Goal: Check status: Check status

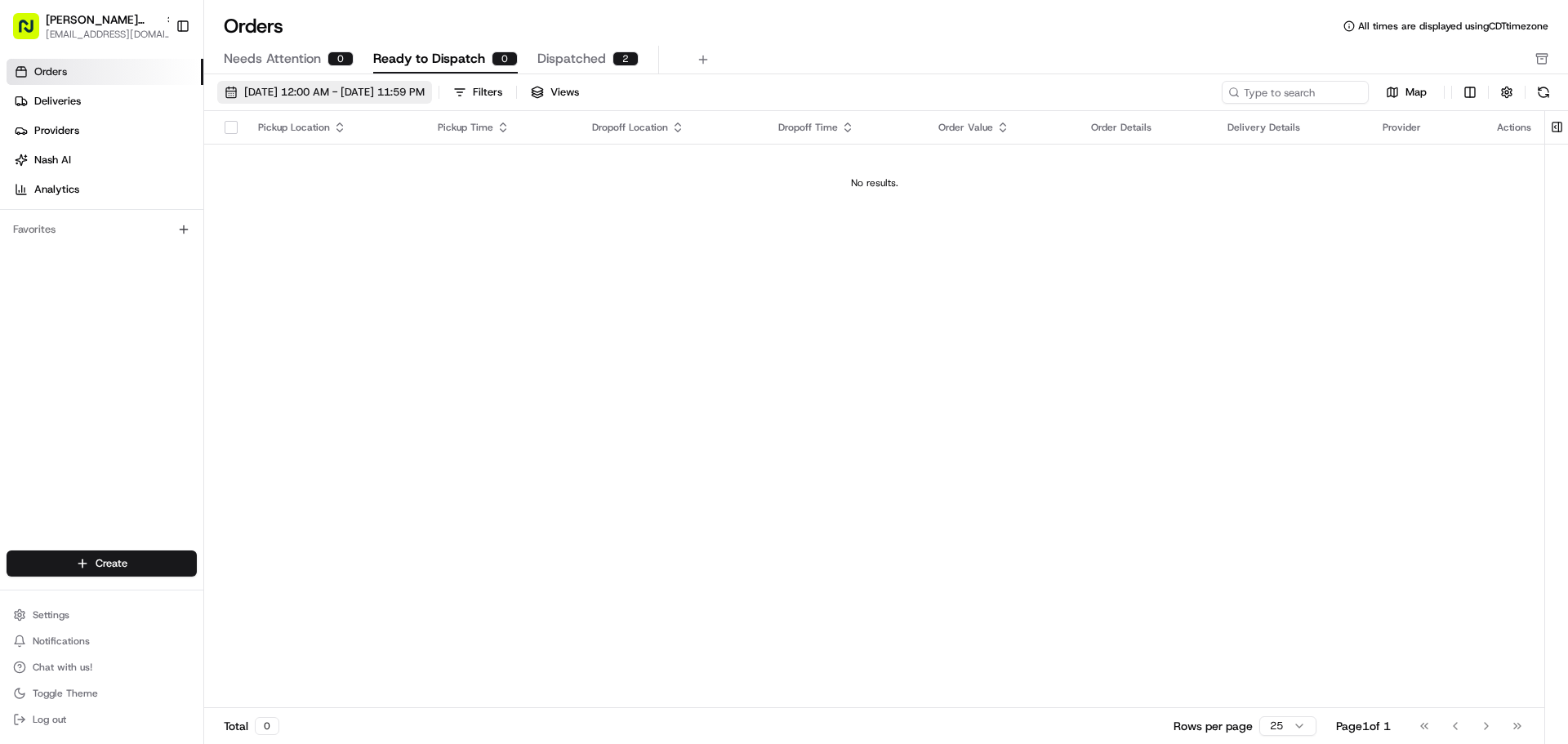
click at [229, 98] on button "[DATE] 12:00 AM - [DATE] 11:59 PM" at bounding box center [324, 92] width 215 height 23
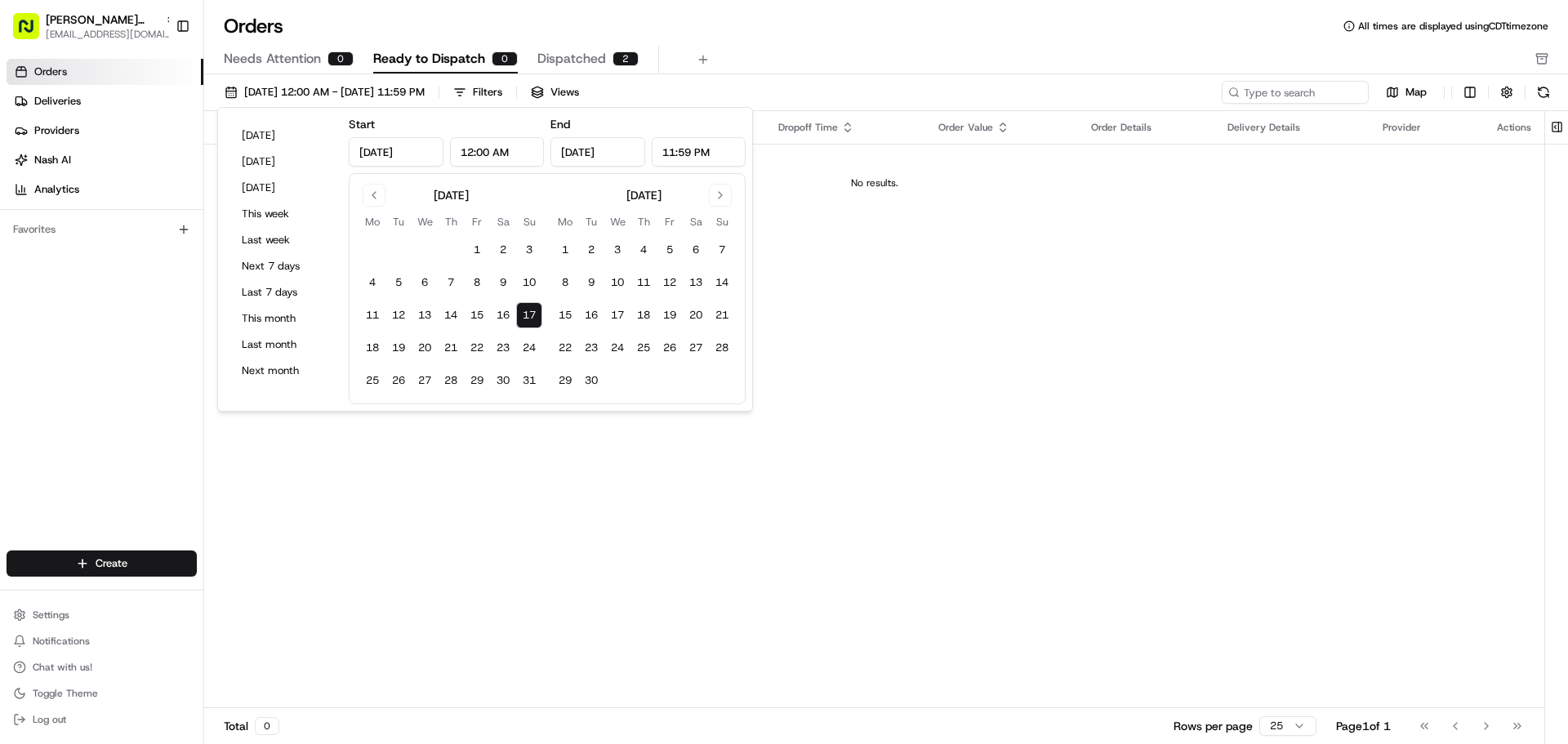
click at [531, 312] on button "17" at bounding box center [529, 315] width 27 height 27
click at [501, 424] on div "Pickup Location Pickup Time Dropoff Location Dropoff Time Order Value Order Det…" at bounding box center [875, 410] width 1340 height 598
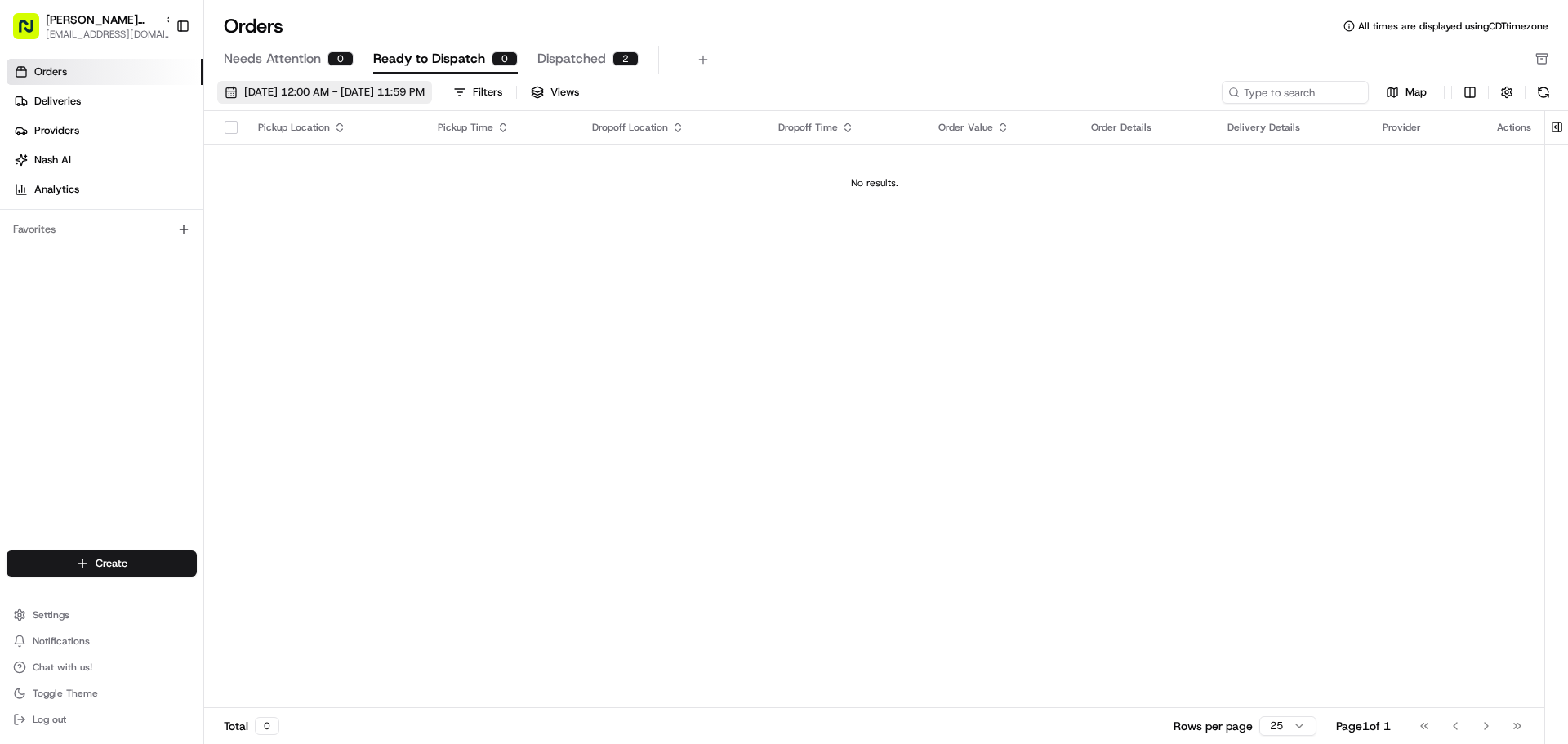
click at [230, 90] on button "[DATE] 12:00 AM - [DATE] 11:59 PM" at bounding box center [324, 92] width 215 height 23
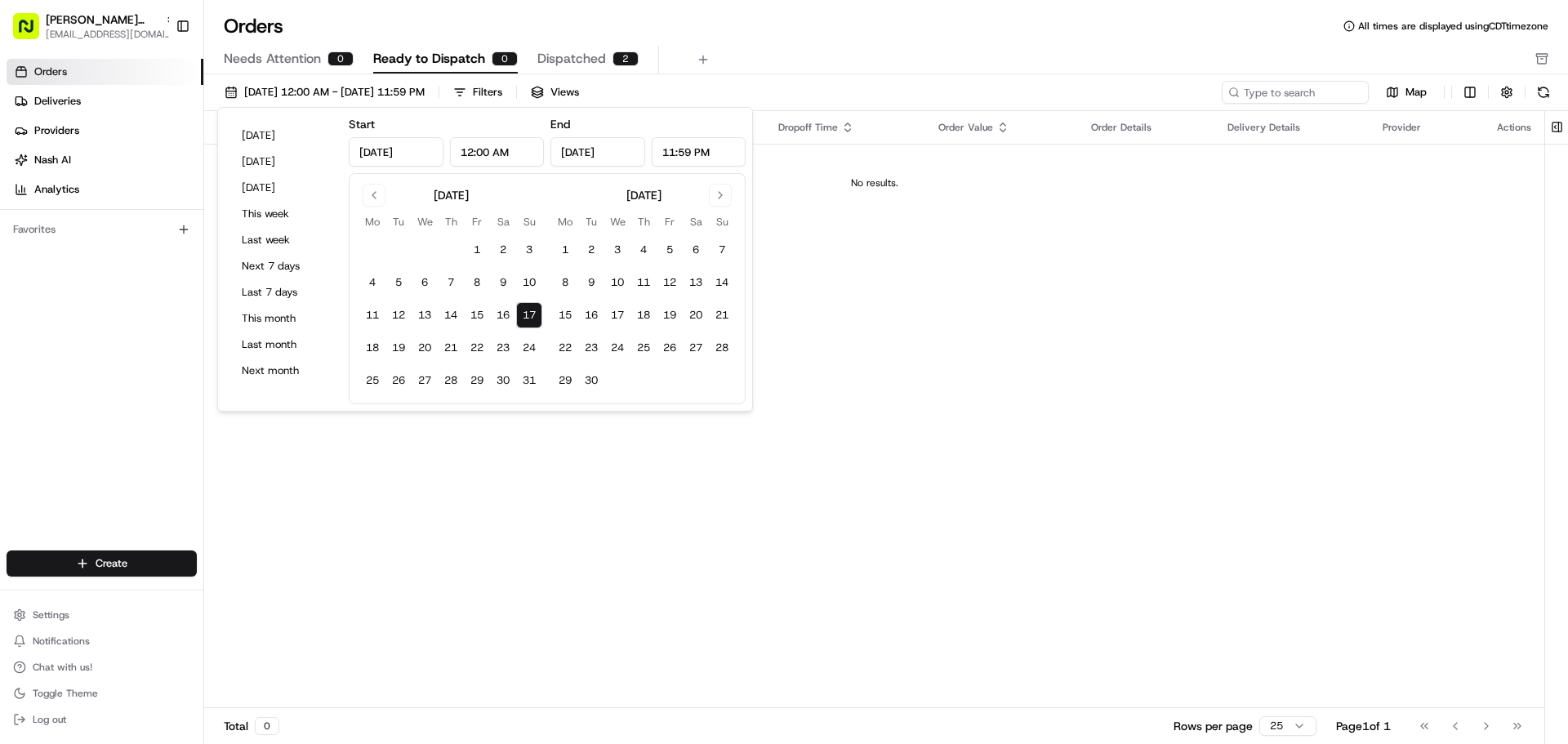
click at [523, 312] on button "17" at bounding box center [529, 315] width 27 height 27
click at [521, 485] on div "Pickup Location Pickup Time Dropoff Location Dropoff Time Order Value Order Det…" at bounding box center [875, 410] width 1340 height 598
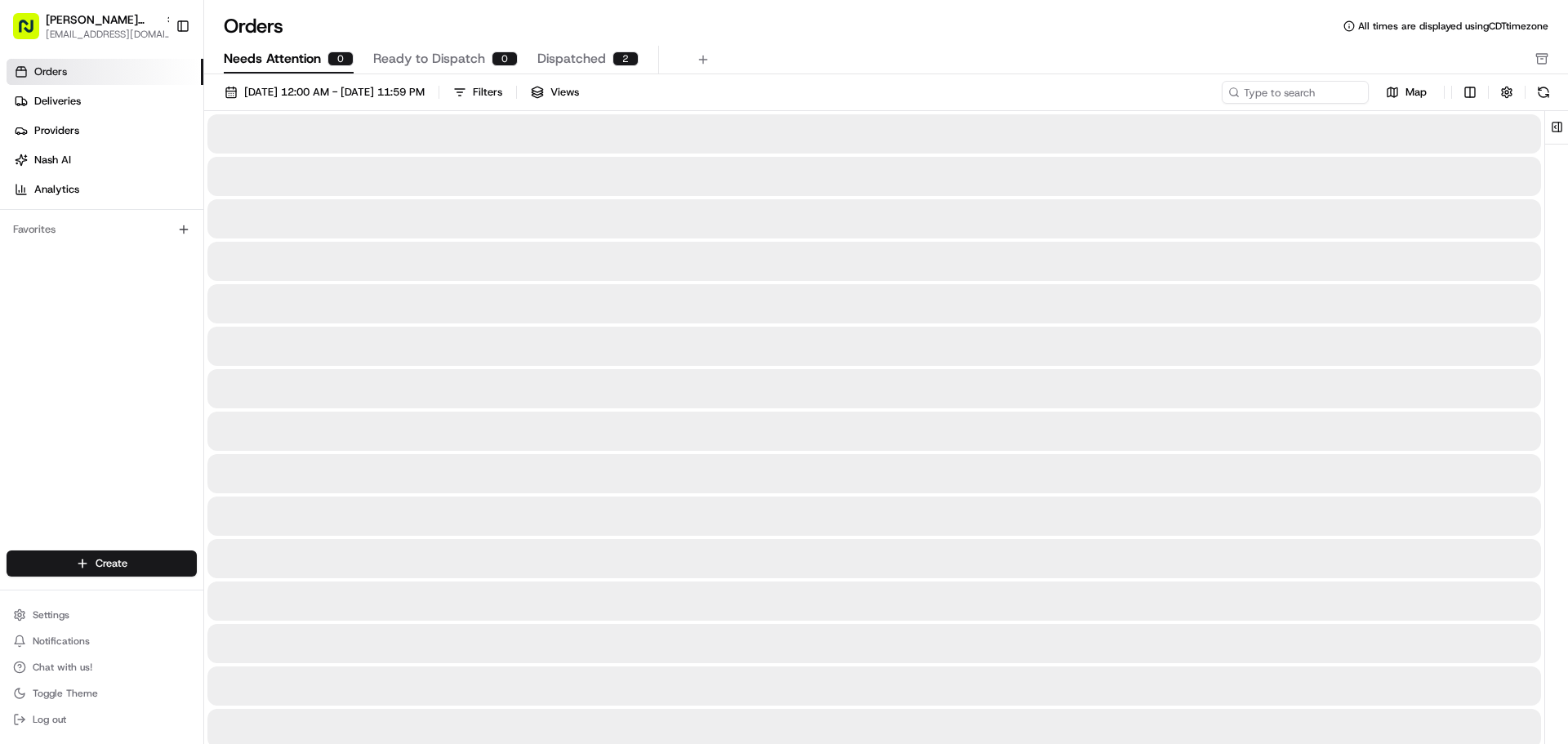
click at [302, 68] on button "Needs Attention 0" at bounding box center [288, 59] width 130 height 27
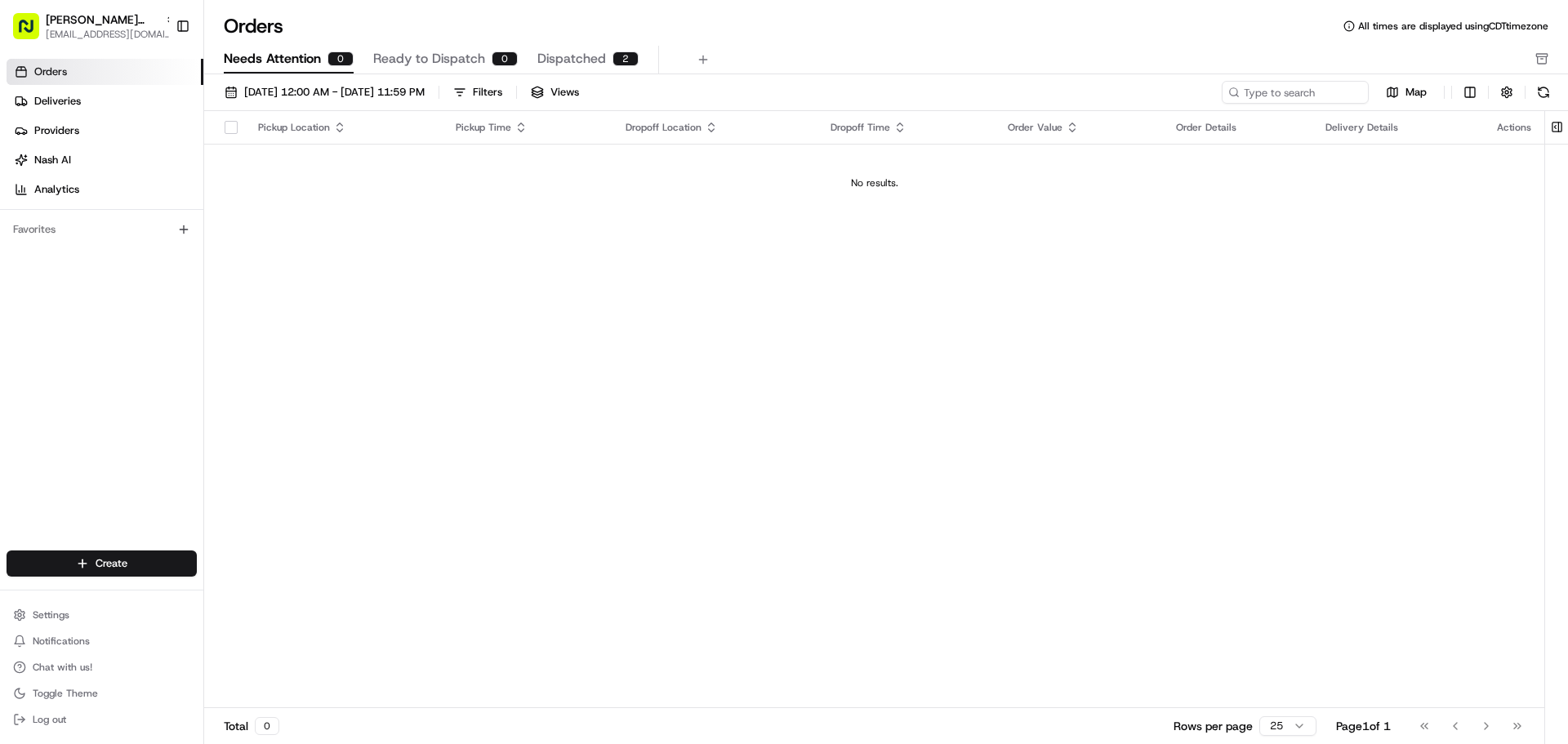
click at [442, 75] on div "08/17/2025 12:00 AM - 08/17/2025 11:59 PM Filters Views Map Pickup Location Pic…" at bounding box center [887, 414] width 1364 height 681
click at [448, 68] on button "Ready to Dispatch 0" at bounding box center [445, 59] width 145 height 27
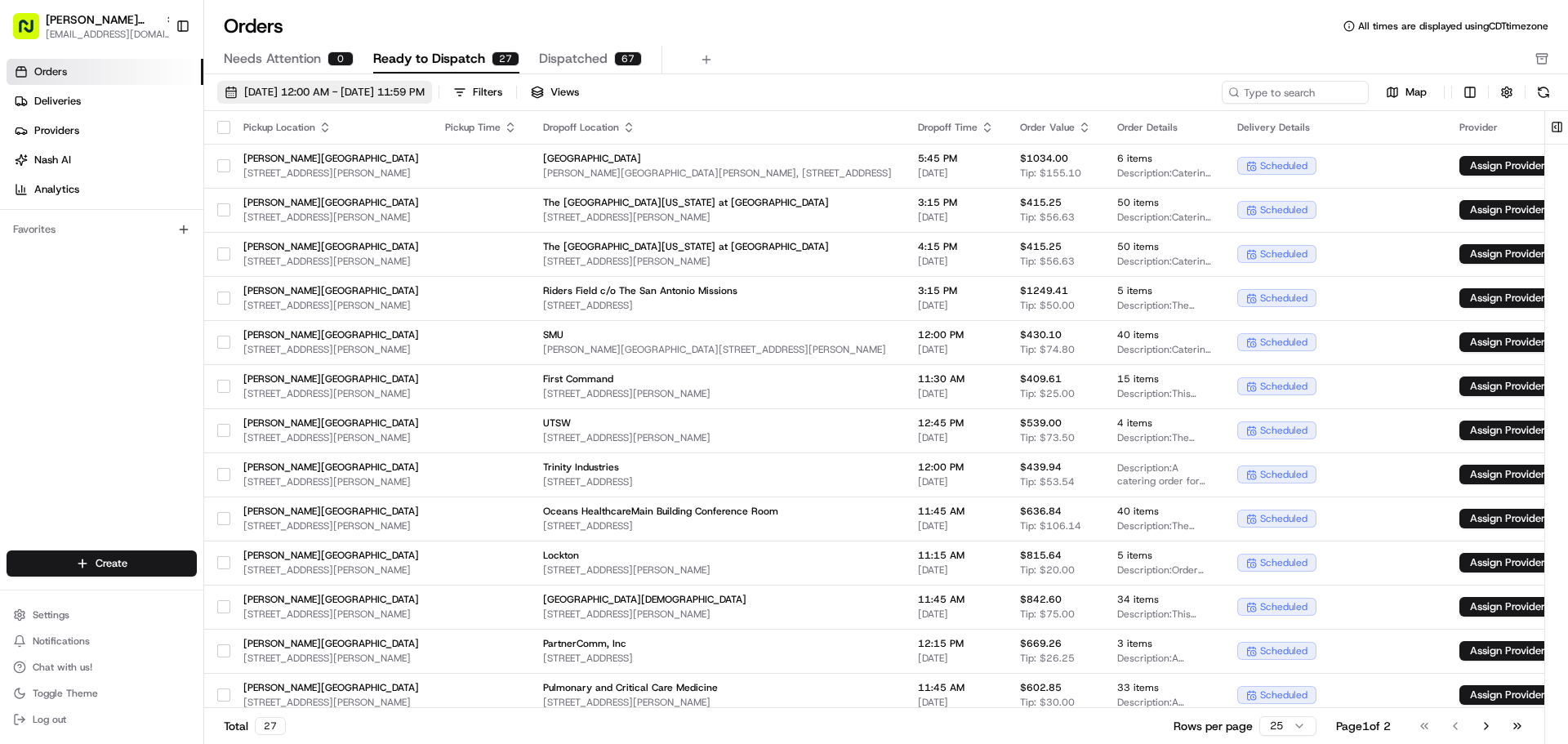
click at [227, 92] on button "08/01/2025 12:00 AM - 08/31/2025 11:59 PM" at bounding box center [324, 92] width 215 height 23
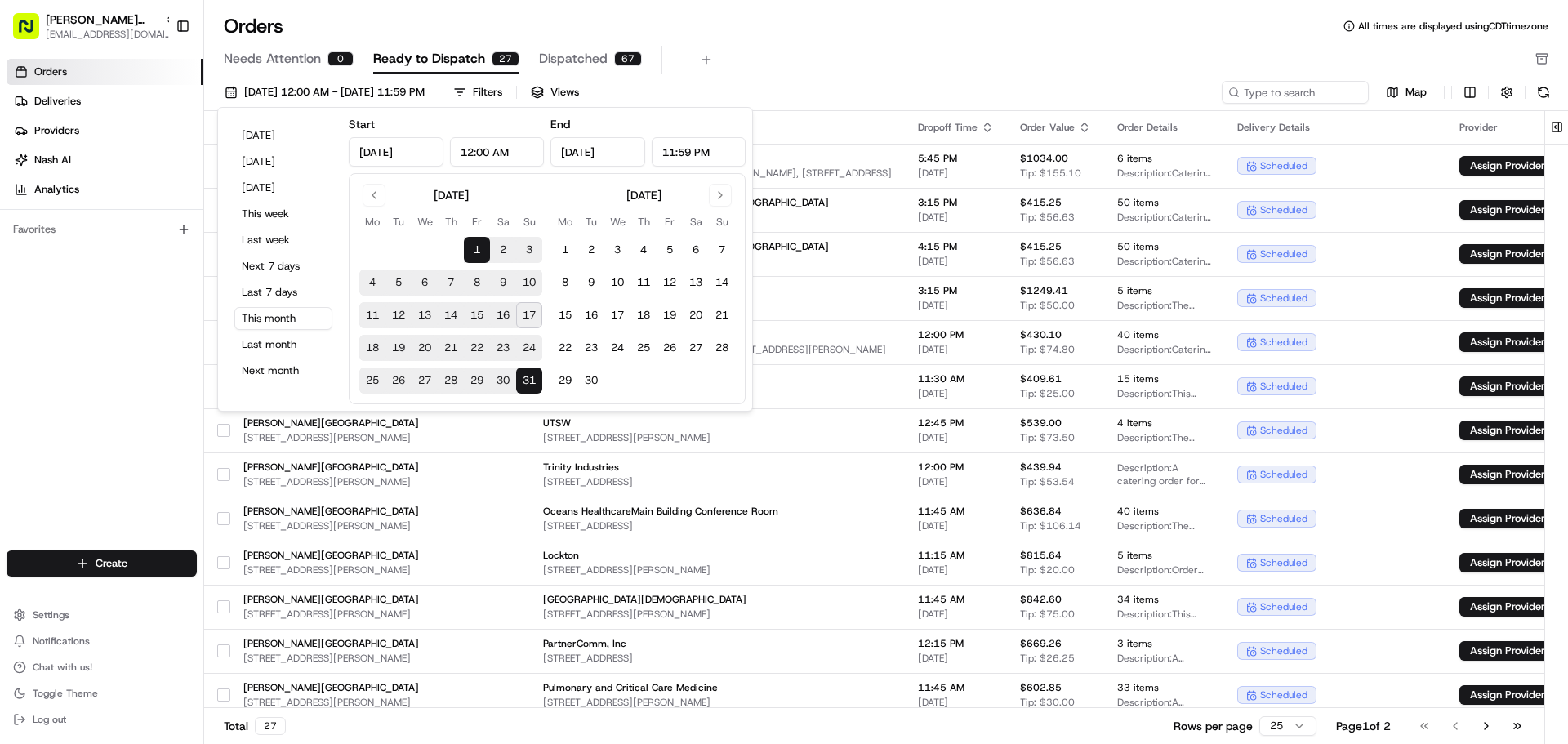
click at [526, 312] on button "17" at bounding box center [529, 315] width 27 height 27
type input "[DATE]"
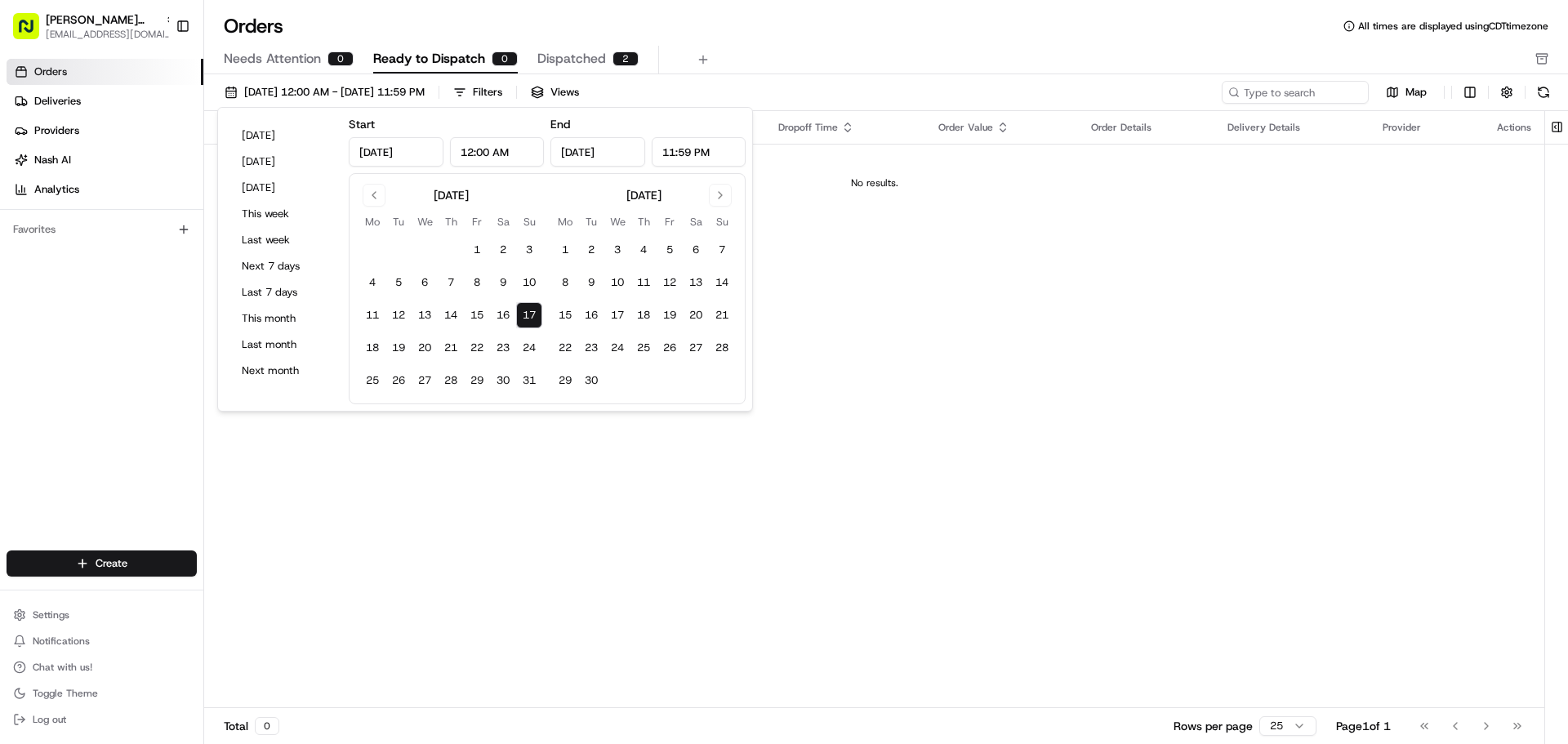
click at [489, 458] on div "Pickup Location Pickup Time Dropoff Location Dropoff Time Order Value Order Det…" at bounding box center [875, 410] width 1340 height 598
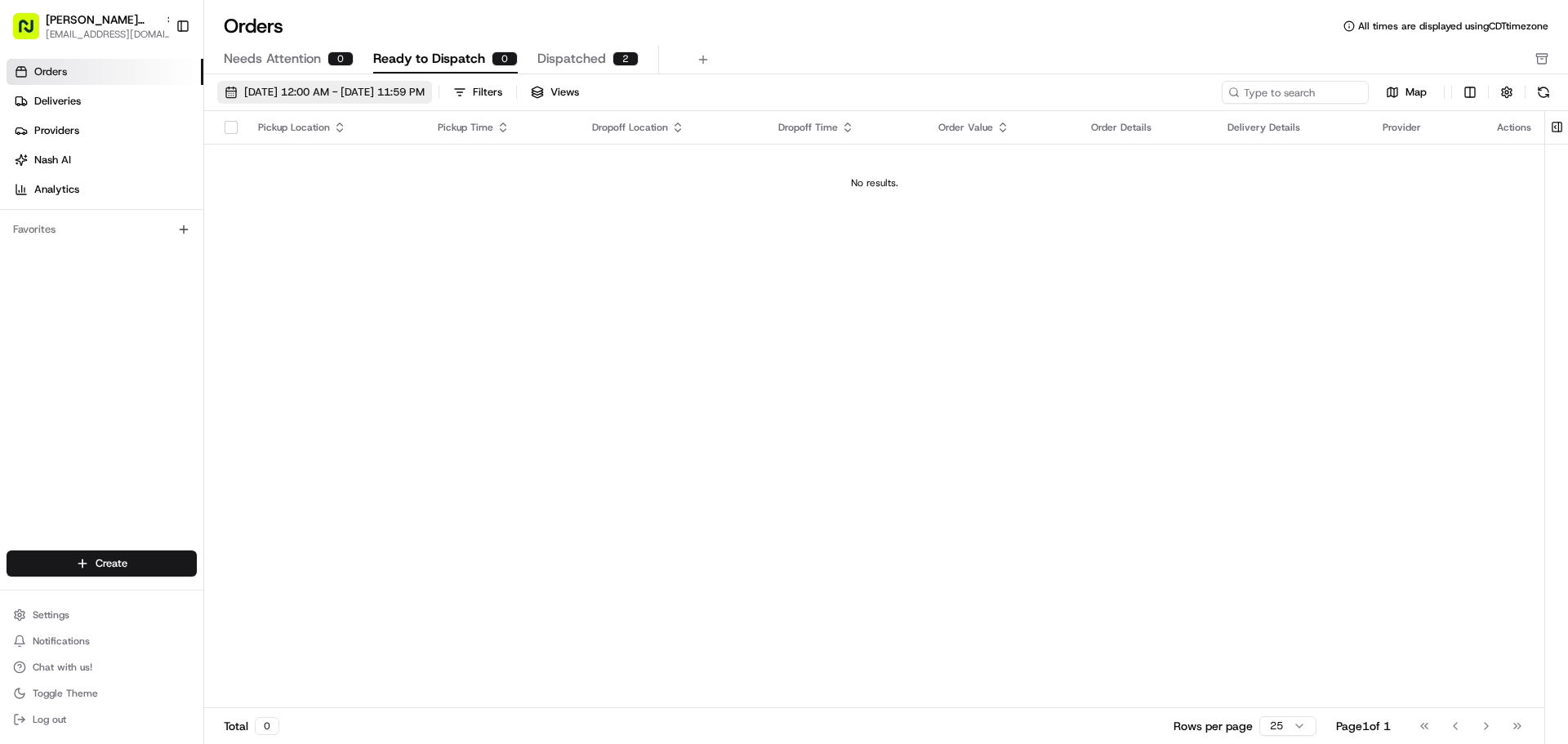
click at [231, 92] on button "[DATE] 12:00 AM - [DATE] 11:59 PM" at bounding box center [324, 92] width 215 height 23
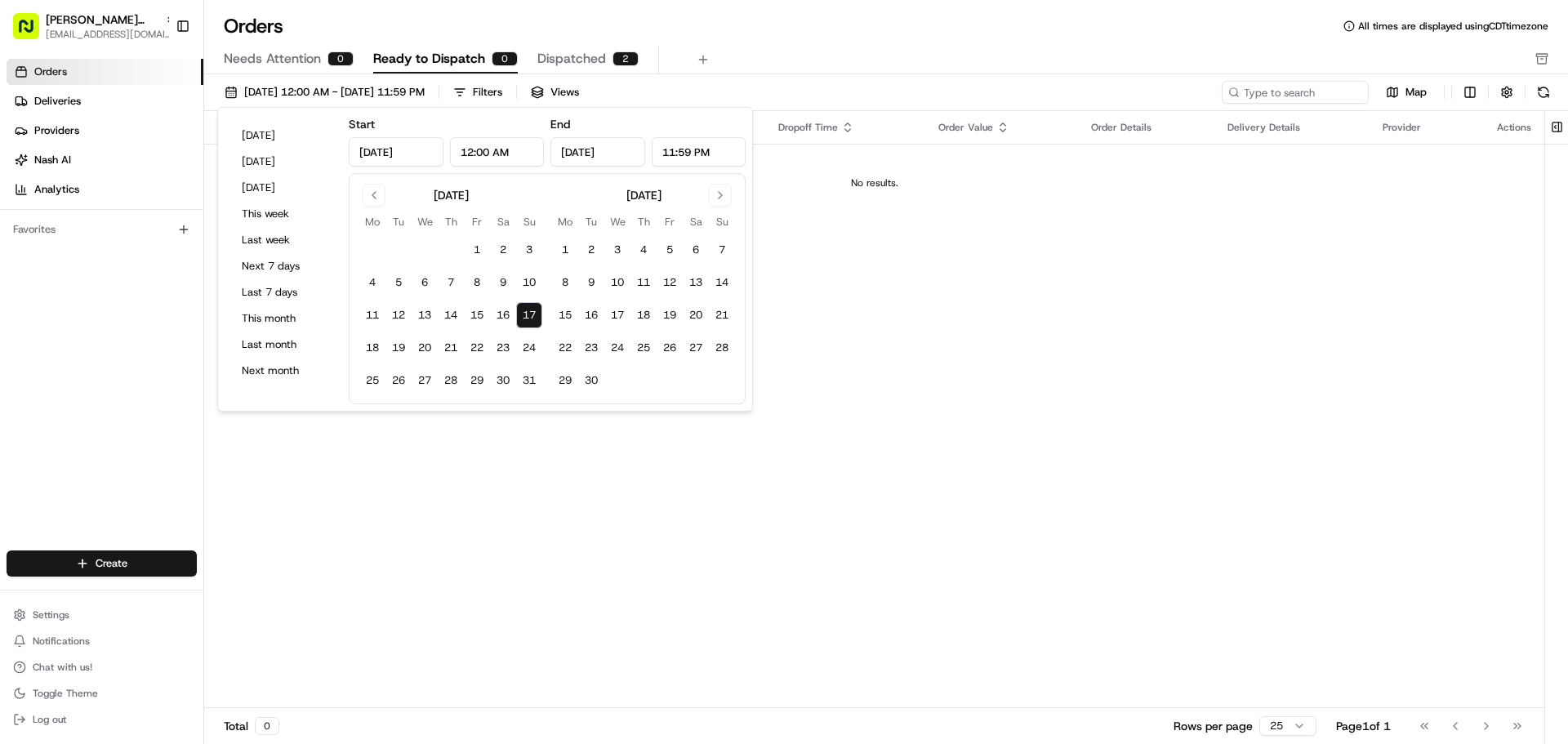
click at [532, 307] on button "17" at bounding box center [529, 315] width 27 height 27
click at [626, 582] on div "Pickup Location Pickup Time Dropoff Location Dropoff Time Order Value Order Det…" at bounding box center [875, 410] width 1340 height 598
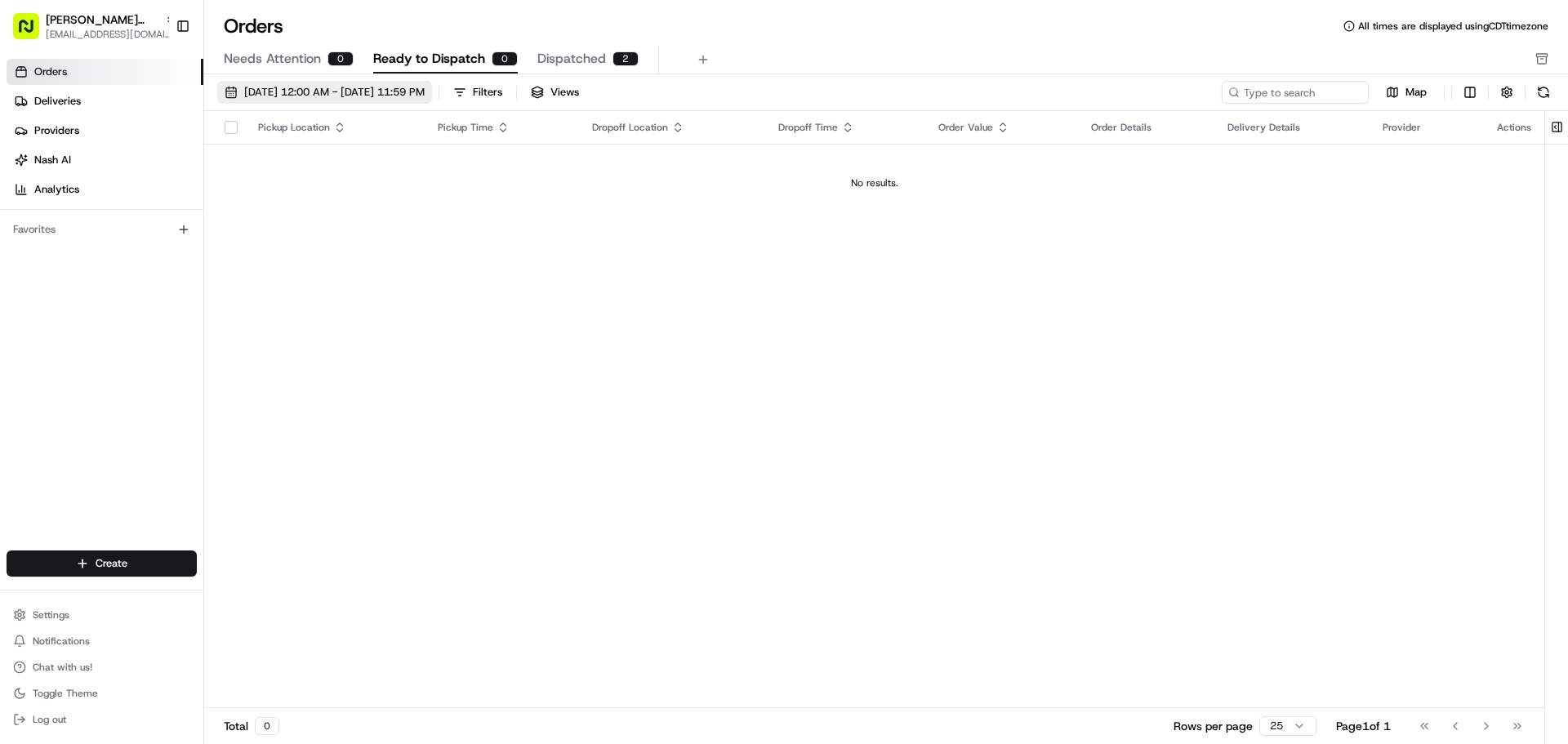
click at [219, 84] on button "[DATE] 12:00 AM - [DATE] 11:59 PM" at bounding box center [324, 92] width 215 height 23
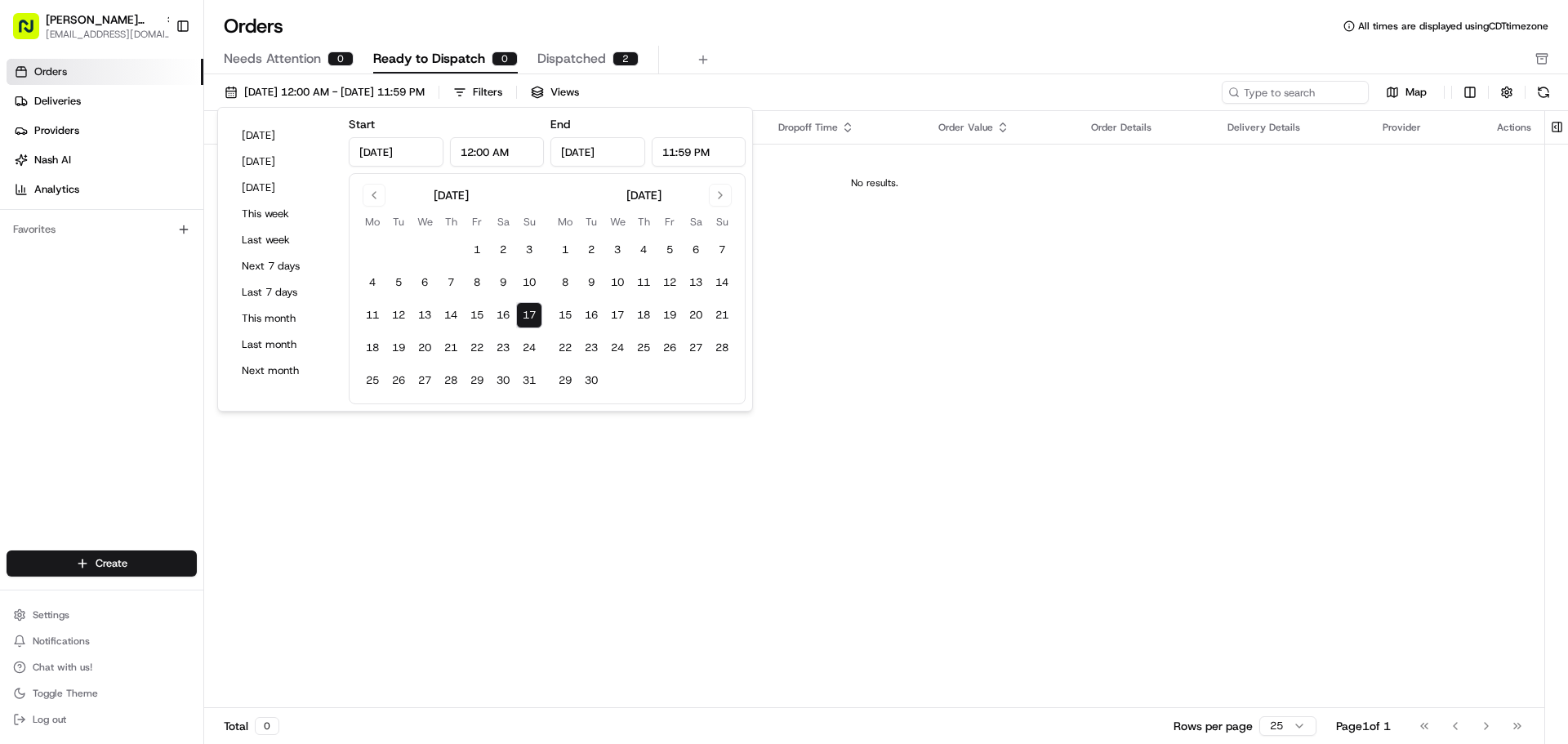
click at [527, 317] on button "17" at bounding box center [529, 315] width 27 height 27
click at [528, 437] on div "Pickup Location Pickup Time Dropoff Location Dropoff Time Order Value Order Det…" at bounding box center [875, 410] width 1340 height 598
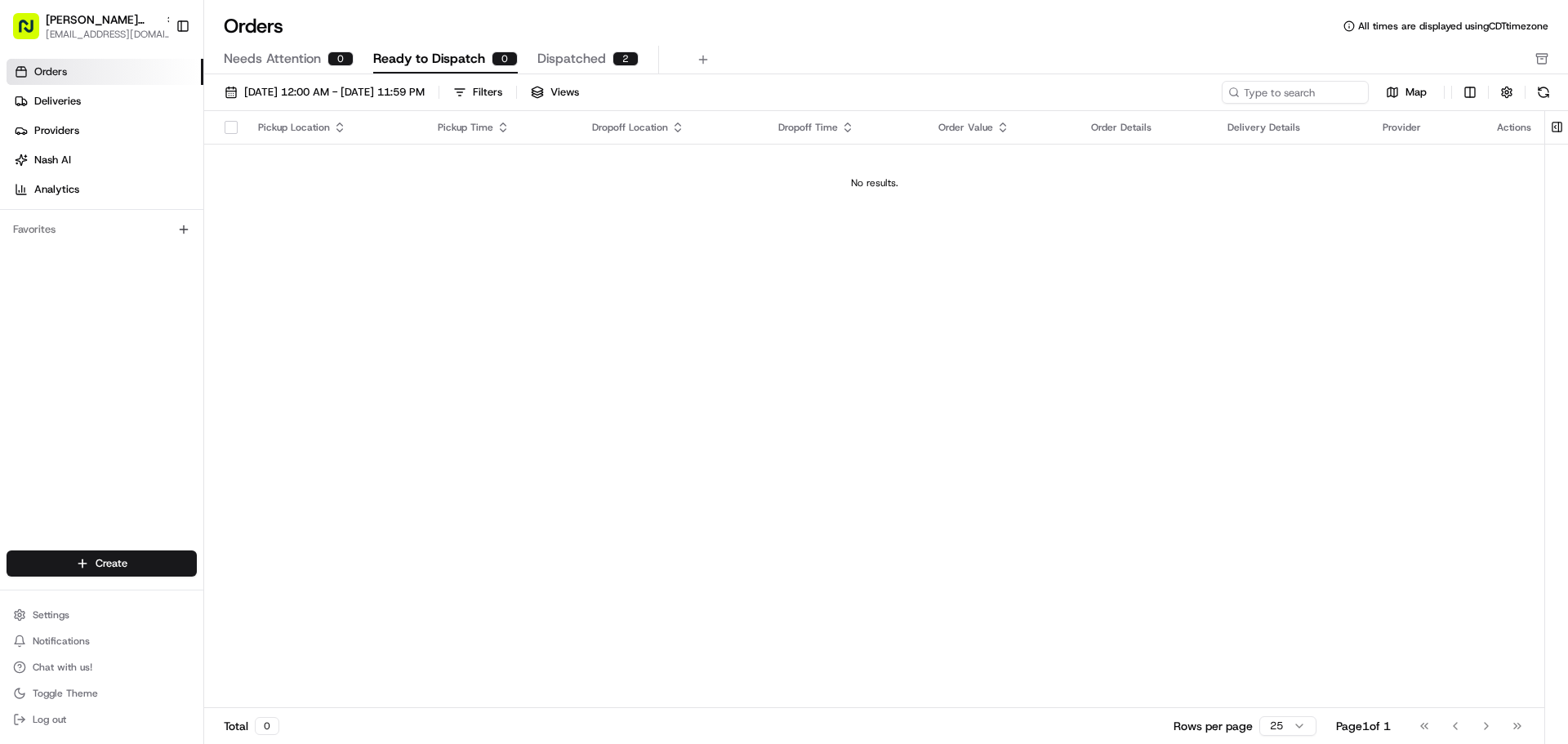
click at [572, 53] on span "Dispatched" at bounding box center [572, 58] width 68 height 20
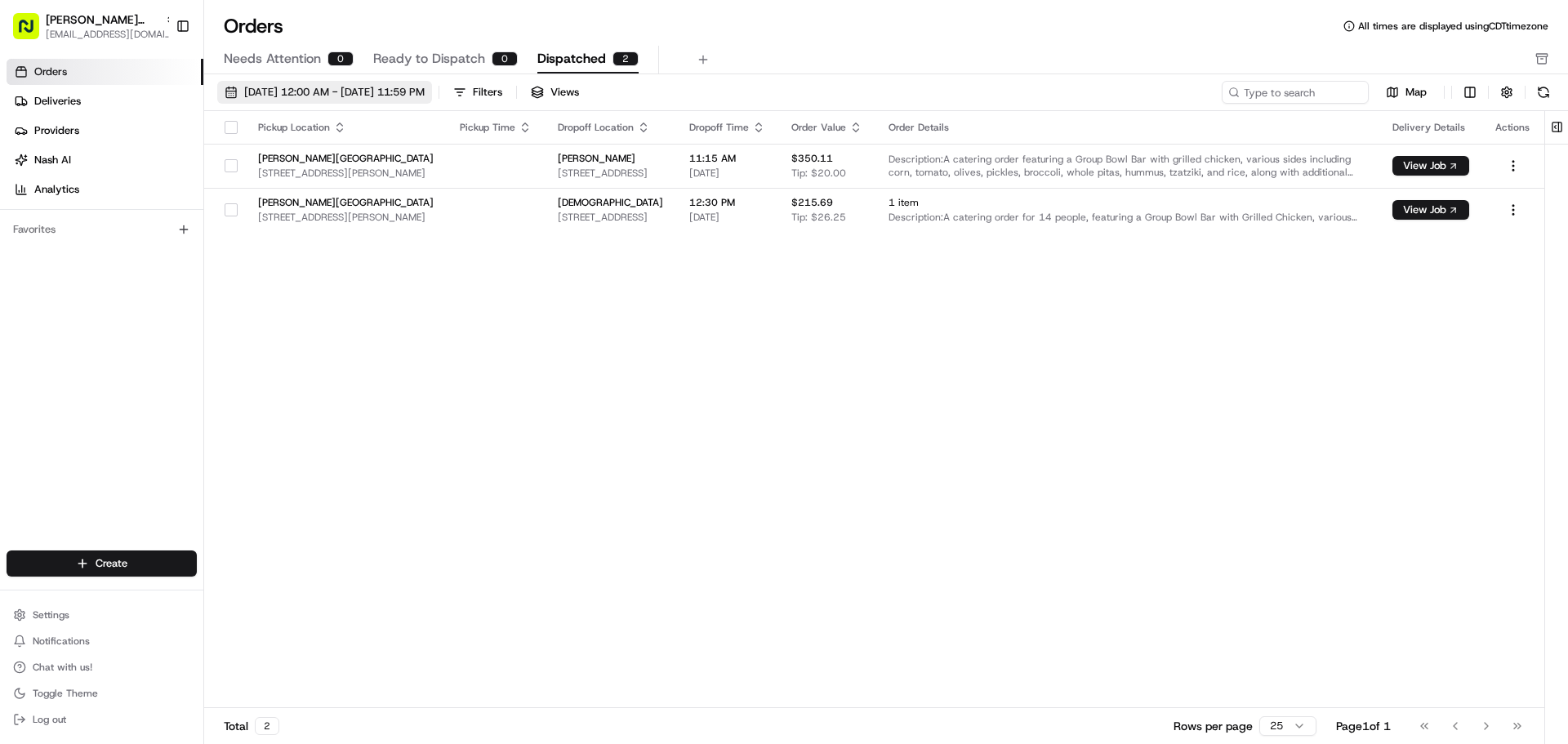
click at [223, 91] on button "[DATE] 12:00 AM - [DATE] 11:59 PM" at bounding box center [324, 92] width 215 height 23
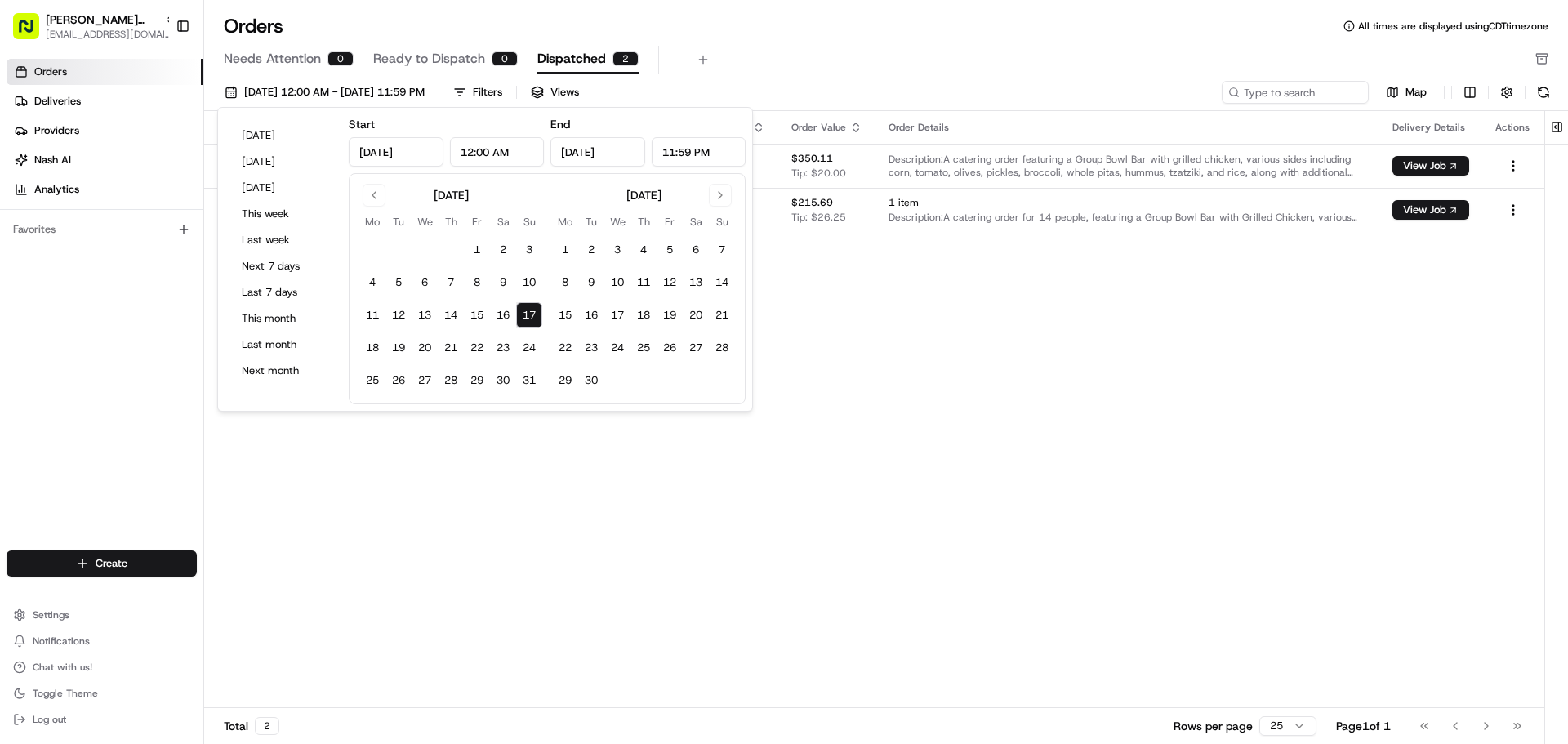
click at [525, 314] on button "17" at bounding box center [529, 315] width 27 height 27
click at [543, 525] on div "Pickup Location Pickup Time Dropoff Location Dropoff Time Order Value Order Det…" at bounding box center [875, 410] width 1340 height 598
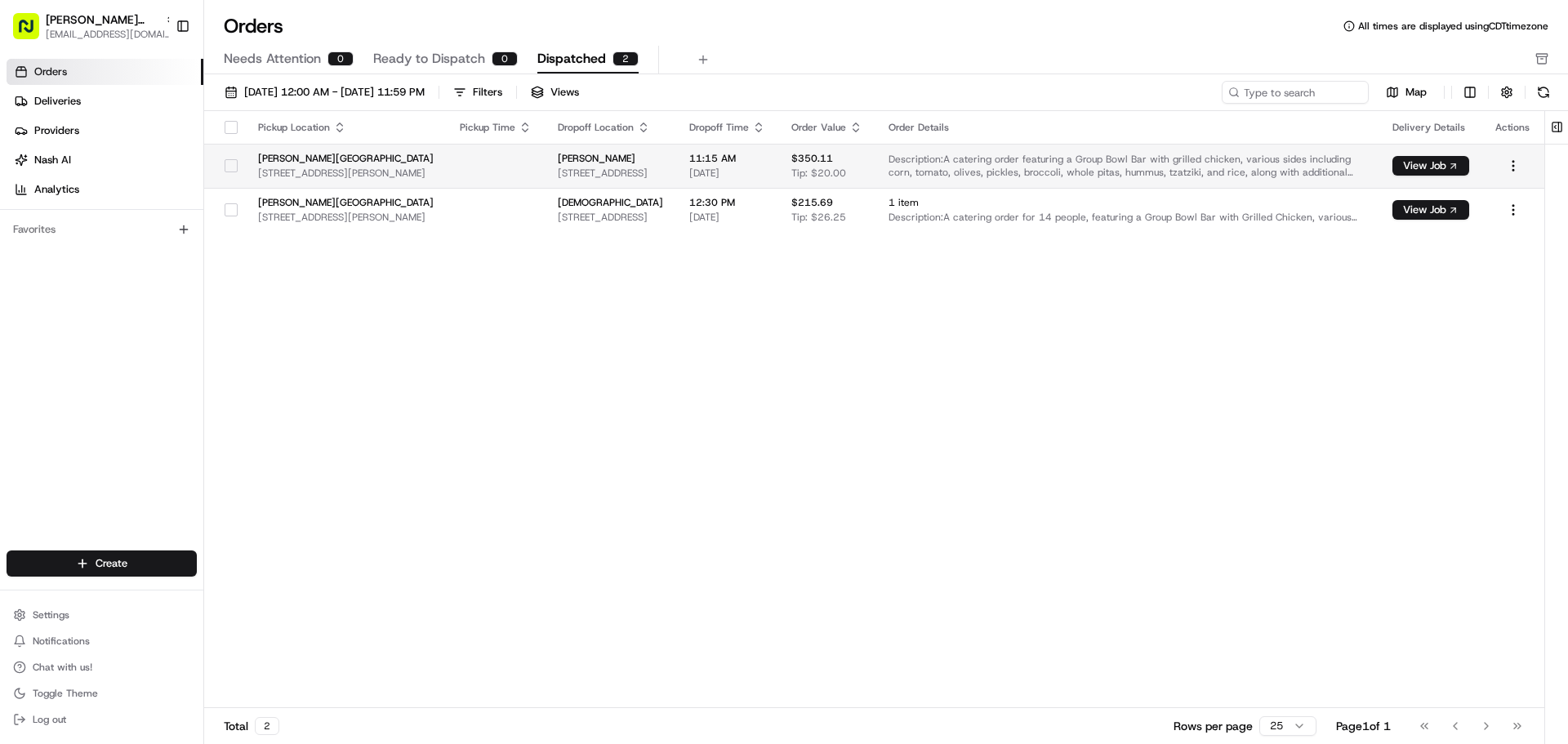
click at [1266, 180] on td "Description: A catering order featuring a Group Bowl Bar with grilled chicken, …" at bounding box center [1127, 166] width 504 height 45
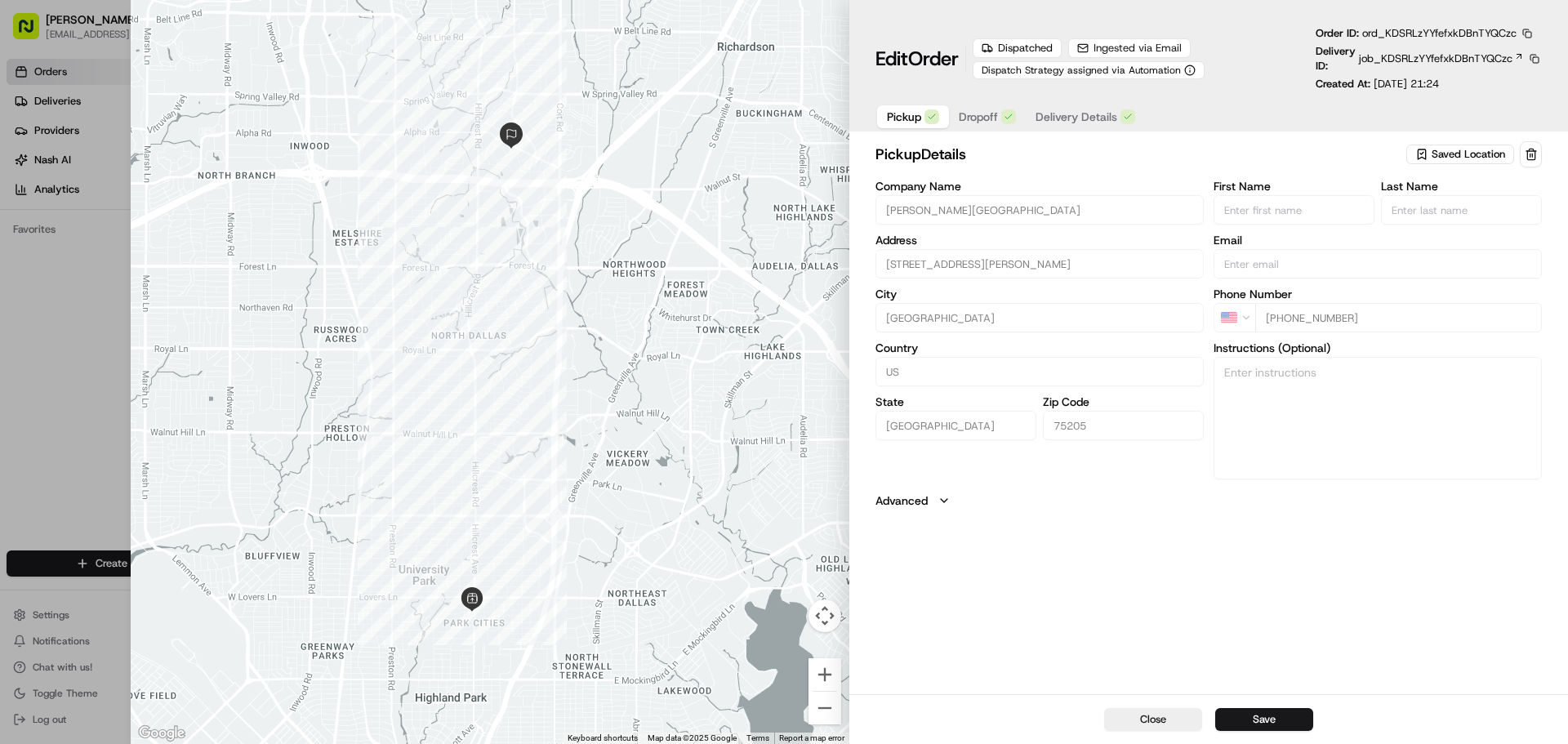
click at [1163, 731] on div "Close Save" at bounding box center [1209, 719] width 719 height 50
click at [1161, 726] on button "Close" at bounding box center [1153, 719] width 98 height 23
type input "+1"
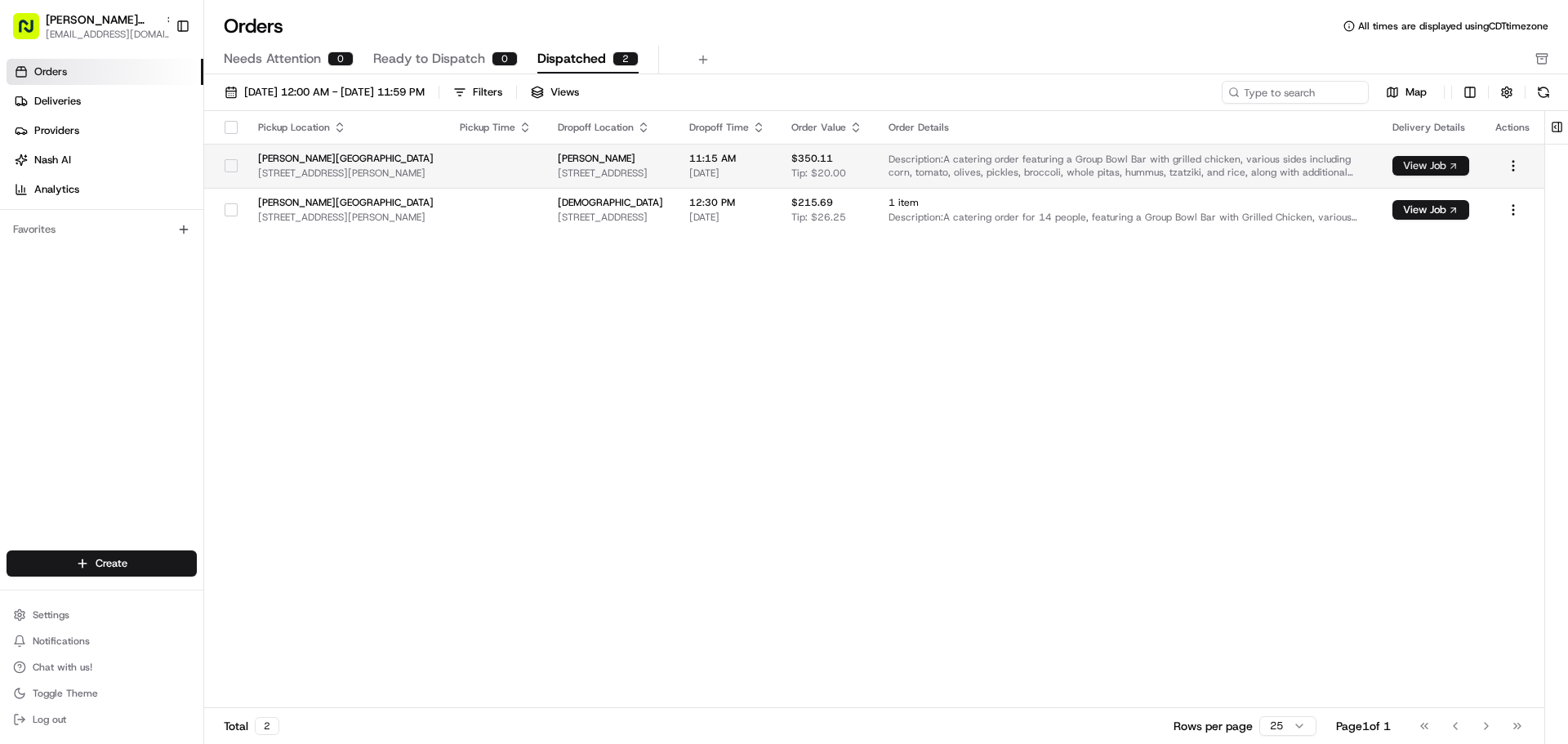
click at [1411, 165] on button "View Job" at bounding box center [1431, 165] width 77 height 20
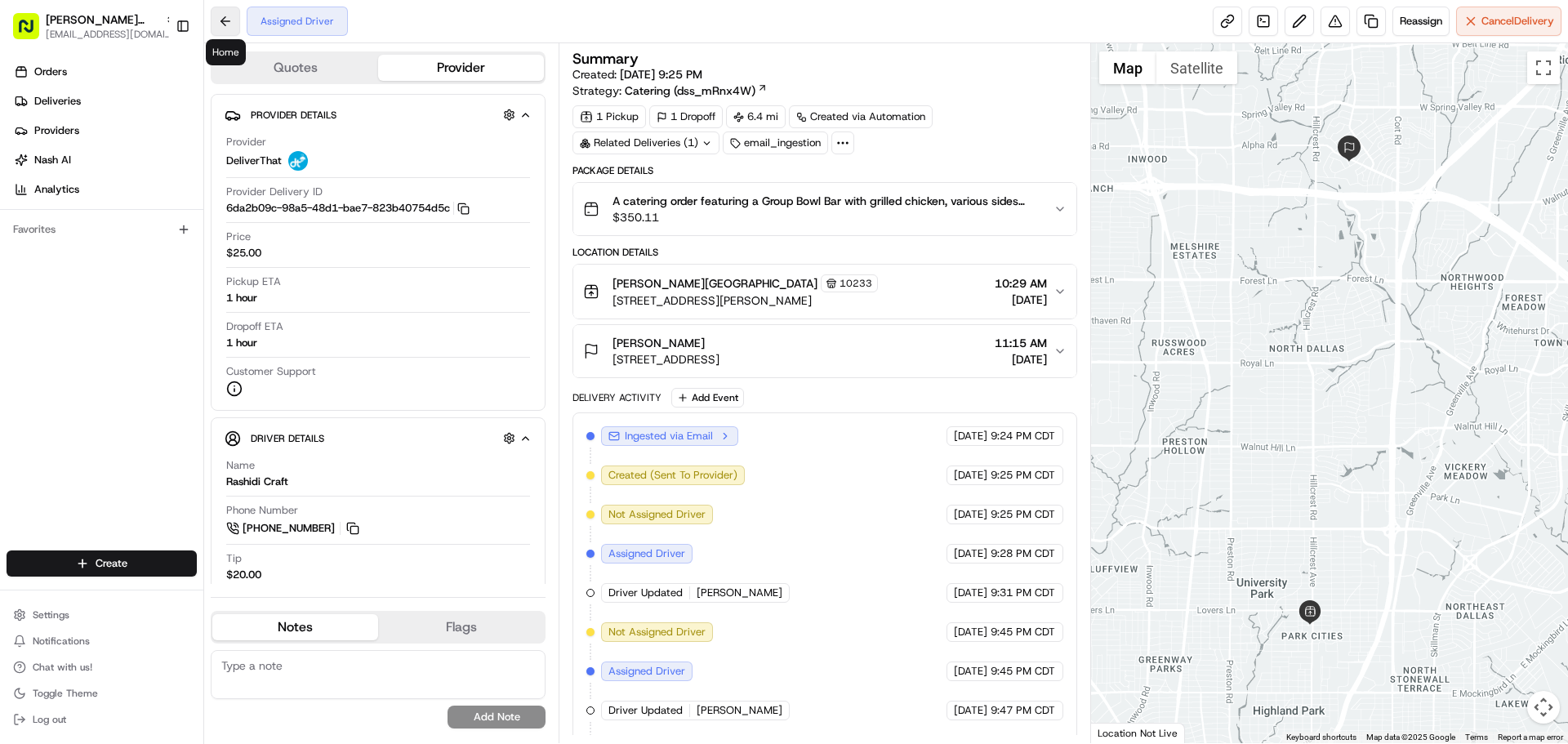
click at [231, 27] on button at bounding box center [225, 21] width 29 height 29
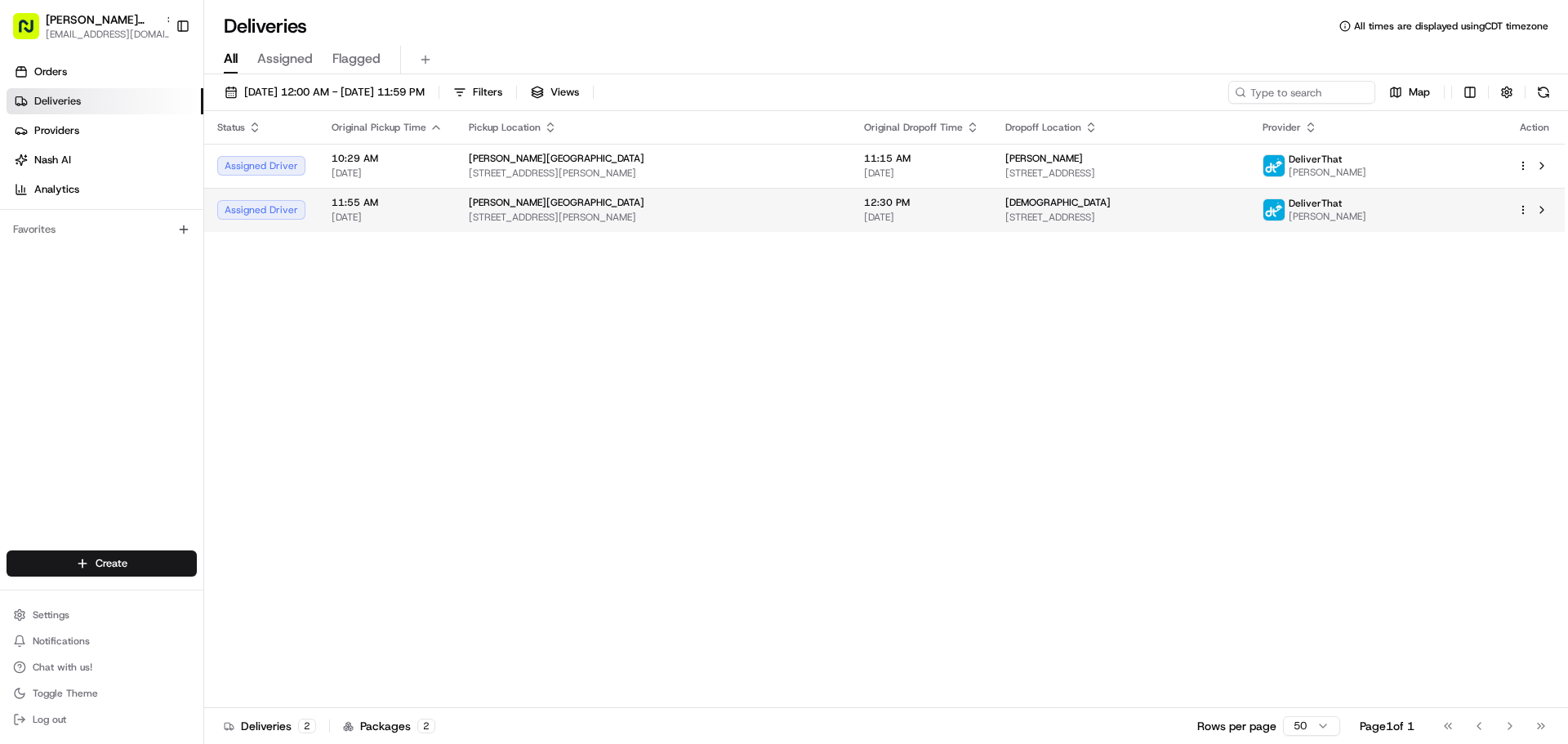
click at [520, 212] on span "6800 Snider Plaza, Dallas, TX 75205, USA" at bounding box center [653, 217] width 369 height 13
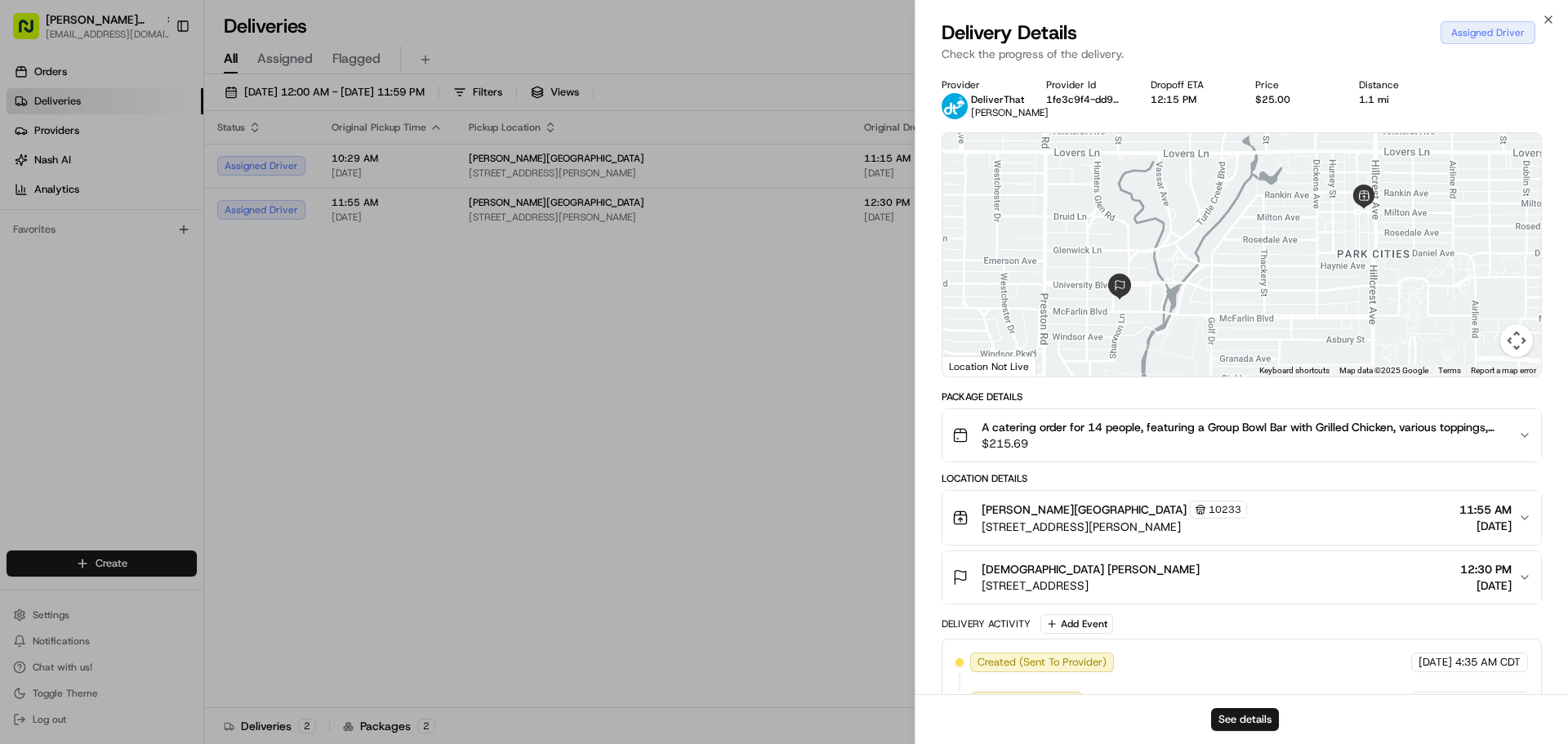
drag, startPoint x: 609, startPoint y: 492, endPoint x: 553, endPoint y: 499, distance: 56.4
